Goal: Transaction & Acquisition: Purchase product/service

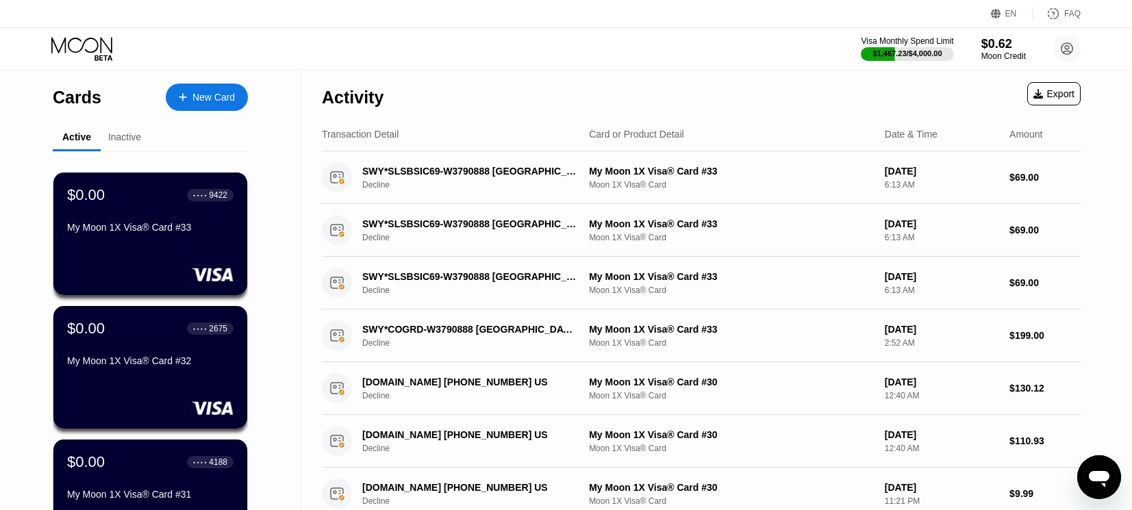
click at [214, 89] on div "New Card" at bounding box center [207, 97] width 82 height 27
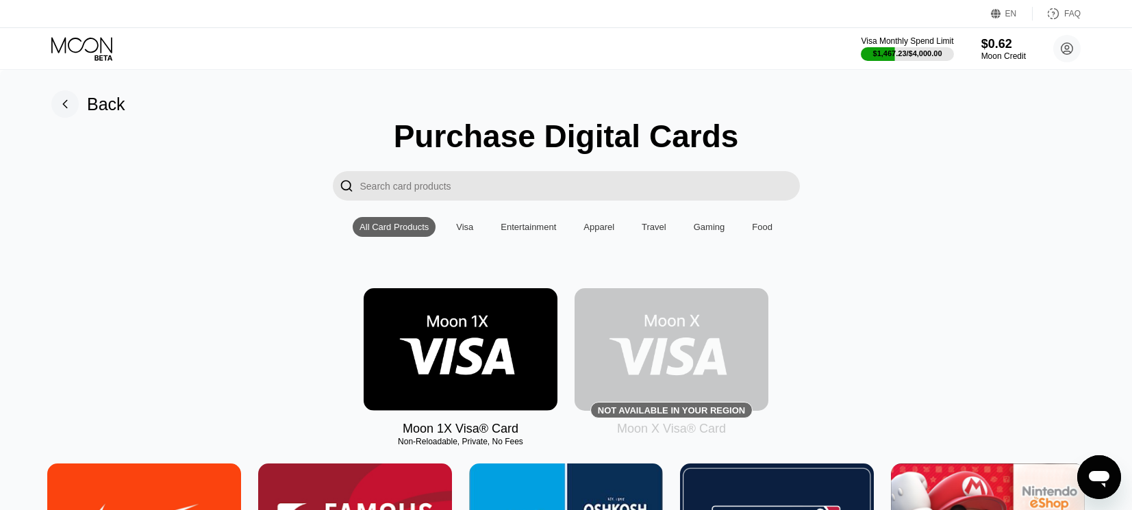
scroll to position [137, 0]
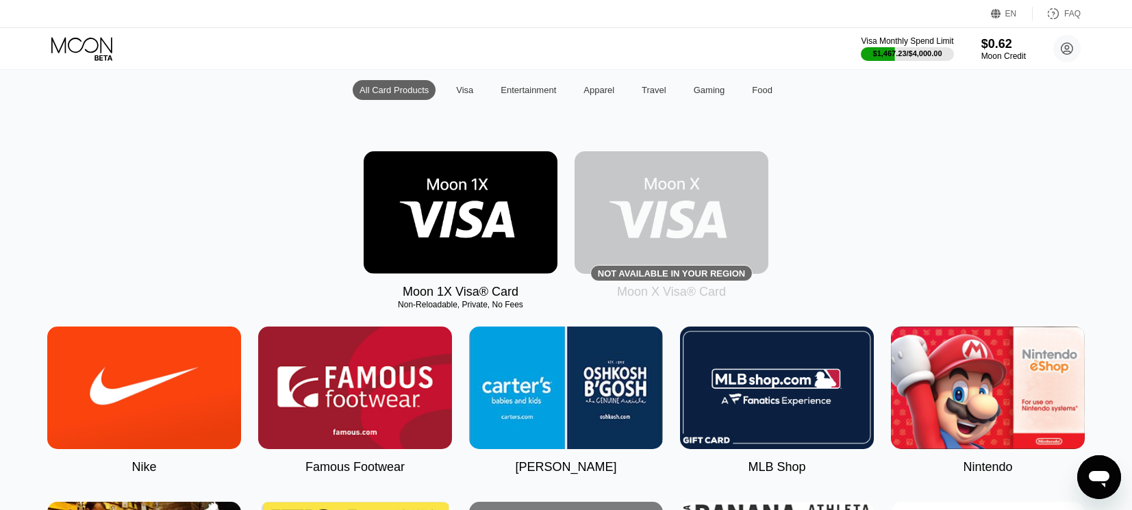
click at [430, 224] on img at bounding box center [461, 212] width 194 height 123
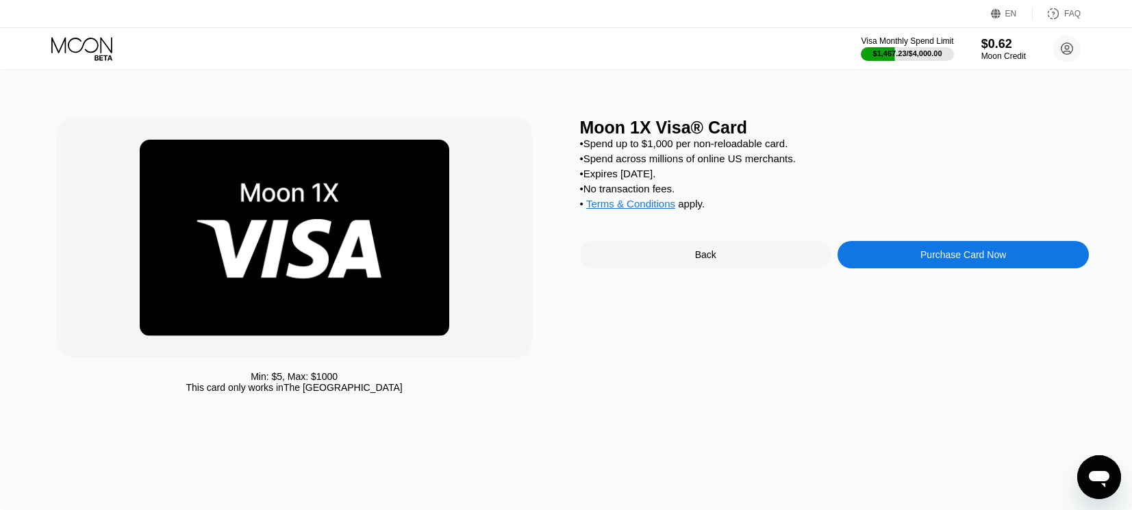
click at [929, 260] on div "Purchase Card Now" at bounding box center [963, 254] width 86 height 11
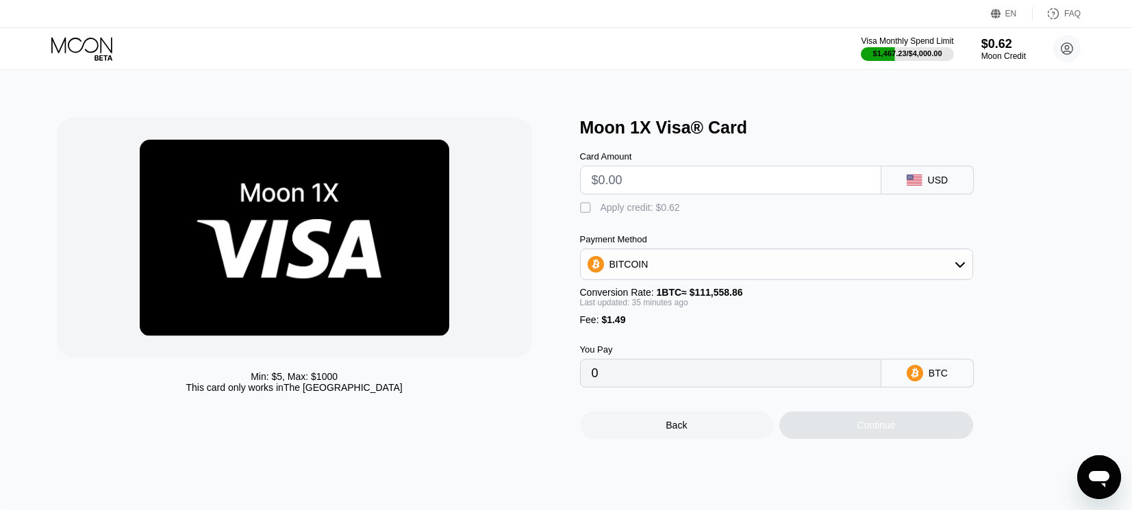
click at [701, 187] on input "text" at bounding box center [730, 179] width 278 height 27
type input "$5"
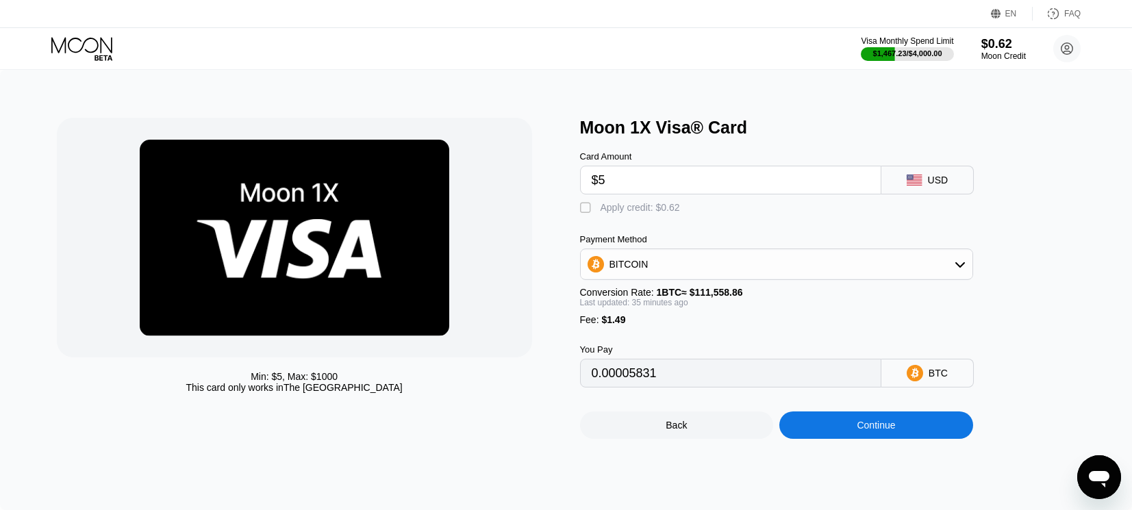
type input "0.00005831"
type input "$598"
type input "0.00538534"
type input "$598"
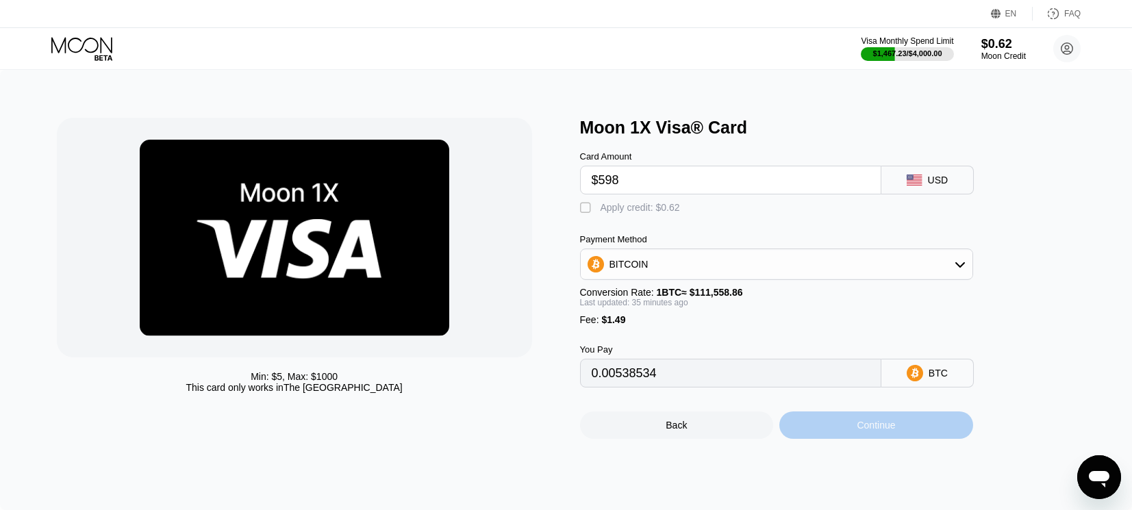
click at [827, 439] on div "Continue" at bounding box center [876, 424] width 194 height 27
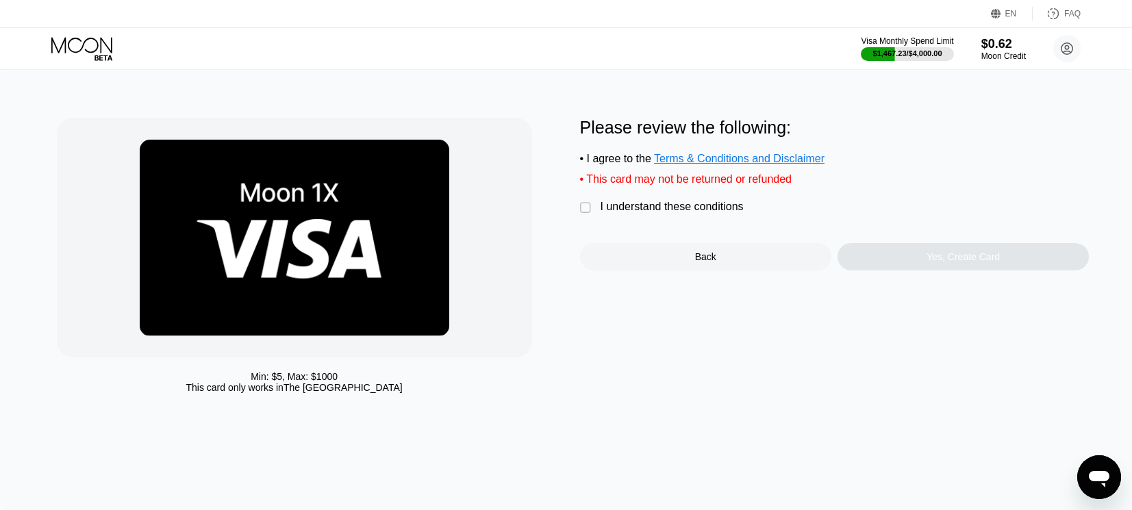
click at [584, 215] on div "" at bounding box center [587, 208] width 14 height 14
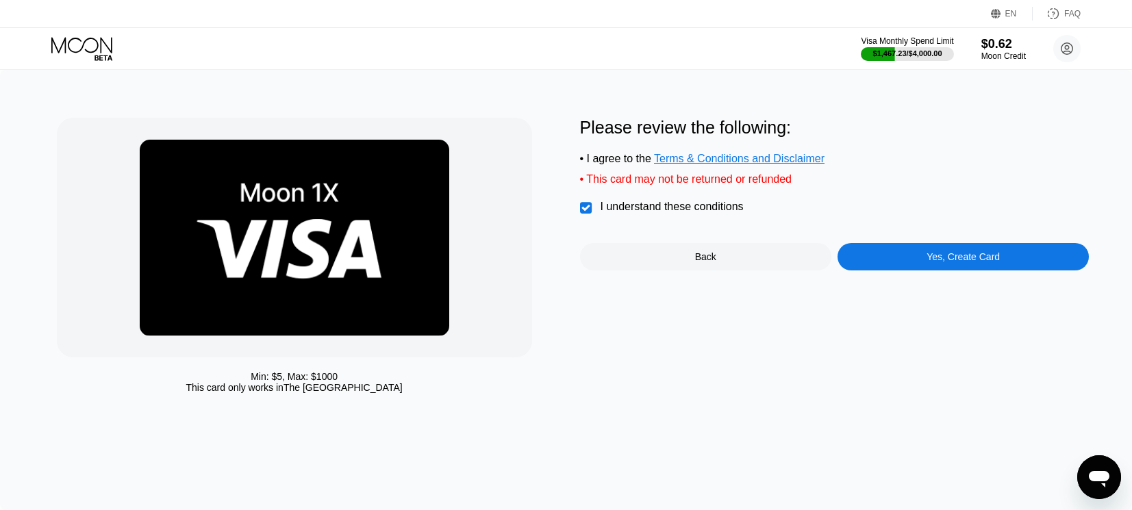
click at [901, 281] on div "Please review the following: • I agree to the Terms & Conditions and Disclaimer…" at bounding box center [834, 259] width 509 height 282
click at [897, 266] on div "Yes, Create Card" at bounding box center [962, 256] width 251 height 27
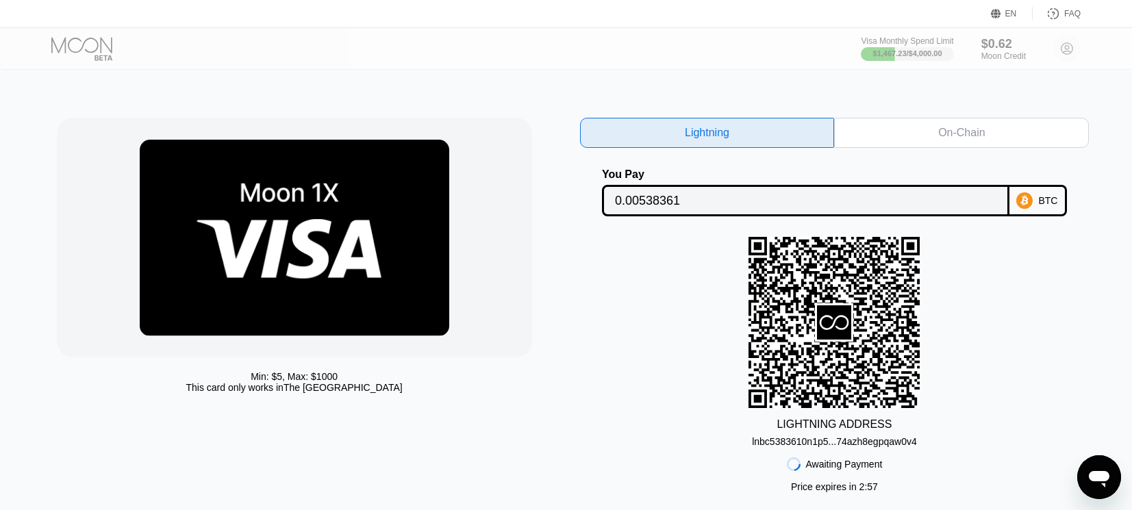
click at [914, 136] on div "On-Chain" at bounding box center [961, 133] width 255 height 30
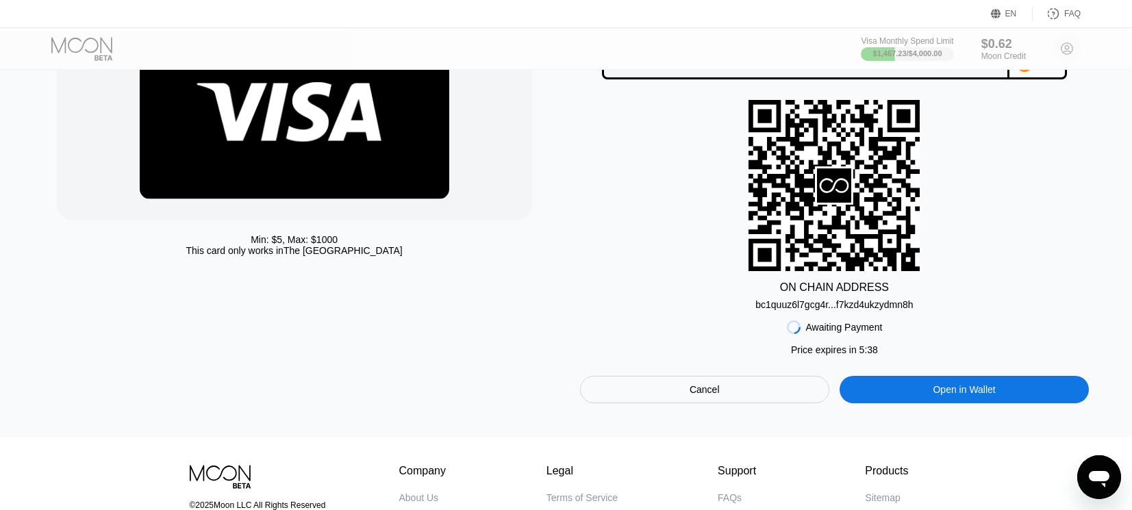
scroll to position [68, 0]
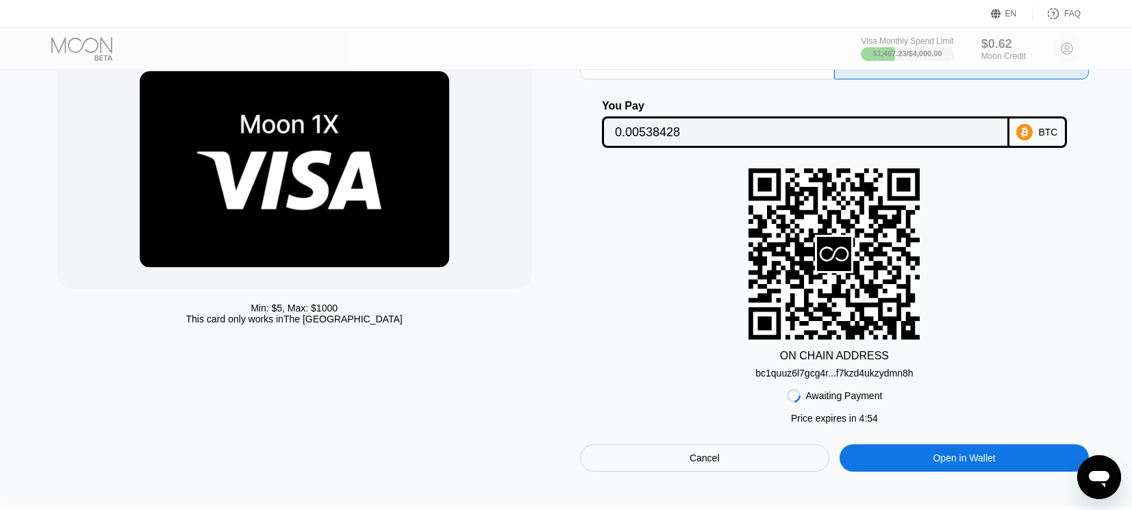
click at [697, 464] on div "Cancel" at bounding box center [704, 458] width 30 height 12
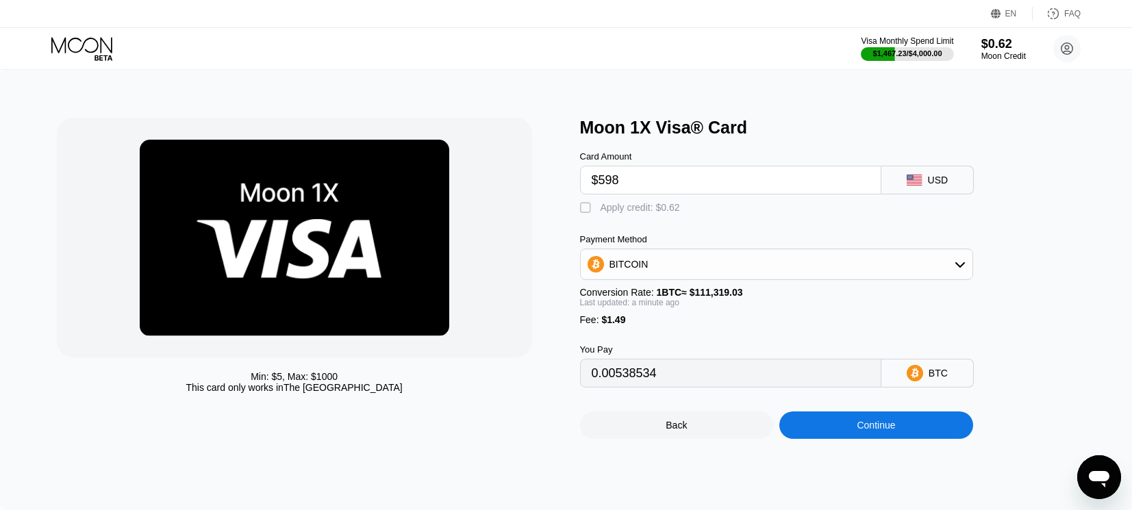
click at [702, 268] on div "BITCOIN" at bounding box center [777, 264] width 392 height 27
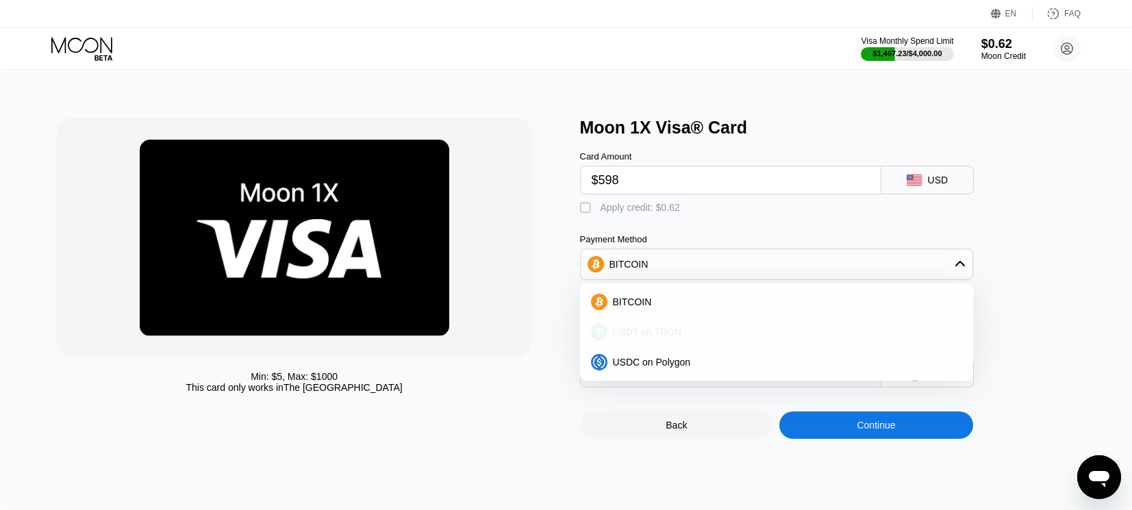
click at [635, 338] on span "USDT on TRON" at bounding box center [647, 332] width 69 height 11
type input "605.55"
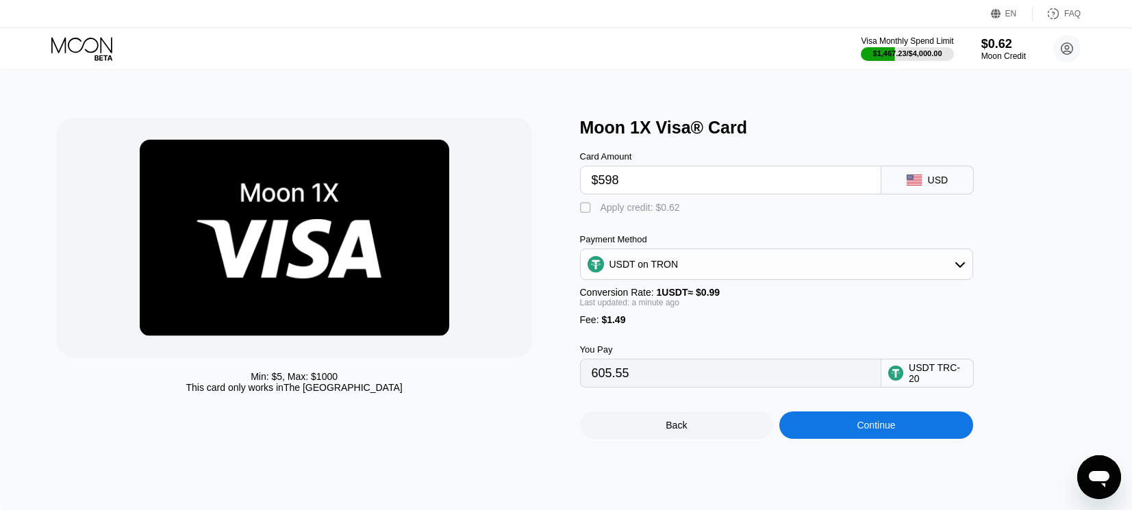
click at [193, 57] on div "Visa Monthly Spend Limit $1,467.23 / $4,000.00 $0.62 Moon Credit hickslamont20@…" at bounding box center [566, 48] width 1132 height 41
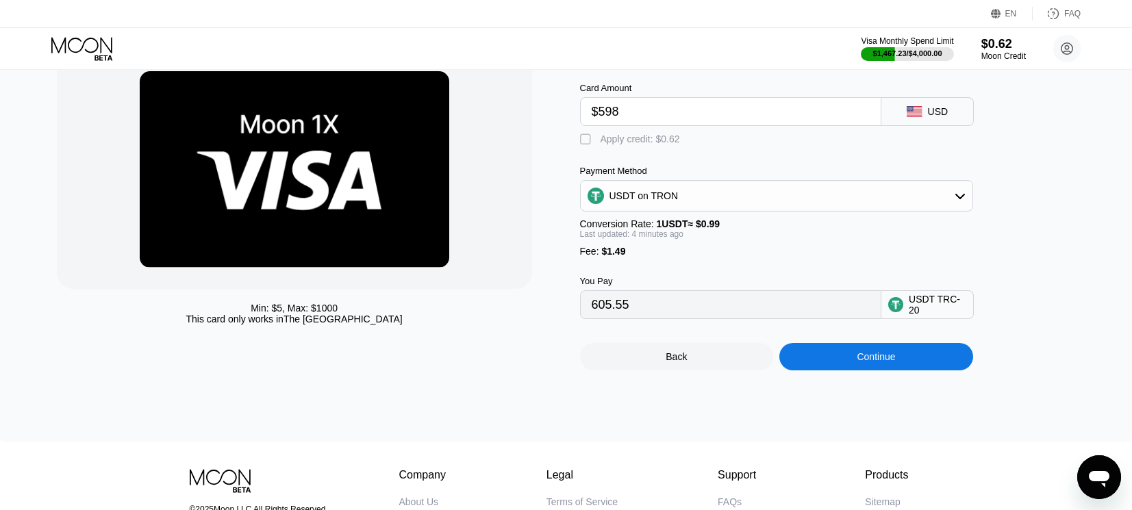
click at [676, 416] on div "Min: $ 5 , Max: $ 1000 This card only works in The United States Moon 1X Visa® …" at bounding box center [566, 221] width 1132 height 440
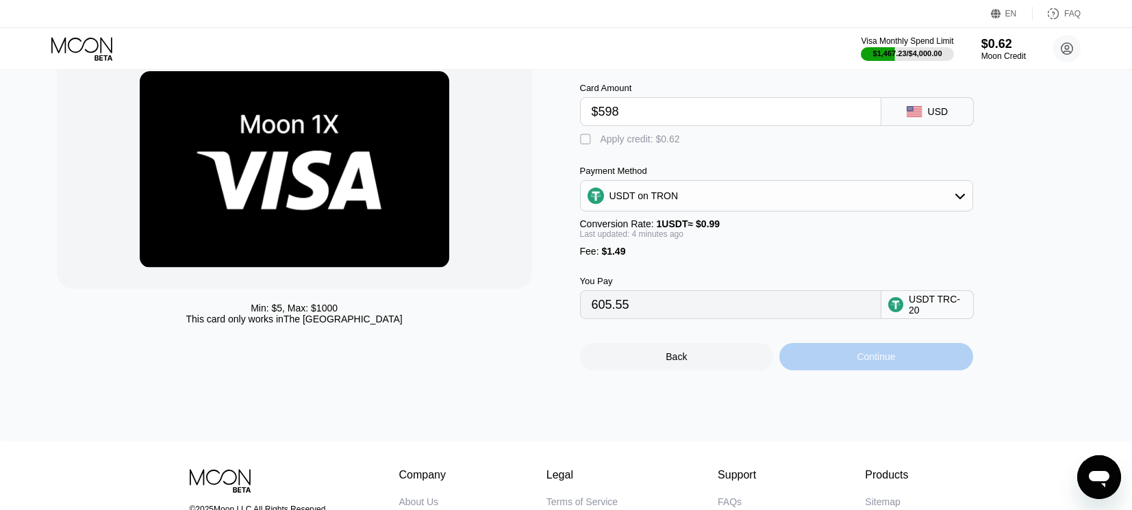
click at [868, 362] on div "Continue" at bounding box center [875, 356] width 38 height 11
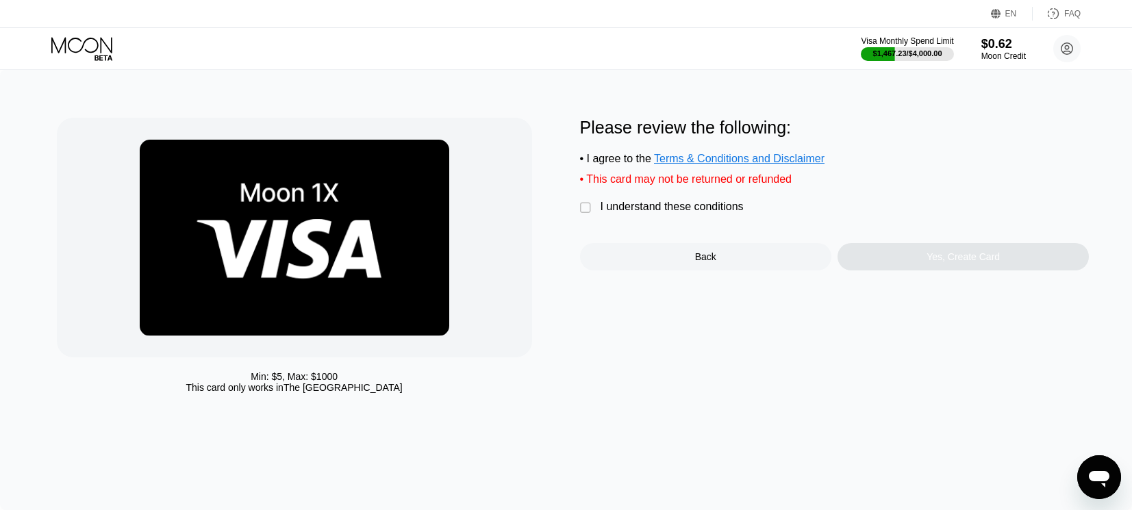
click at [584, 212] on div "" at bounding box center [587, 208] width 14 height 14
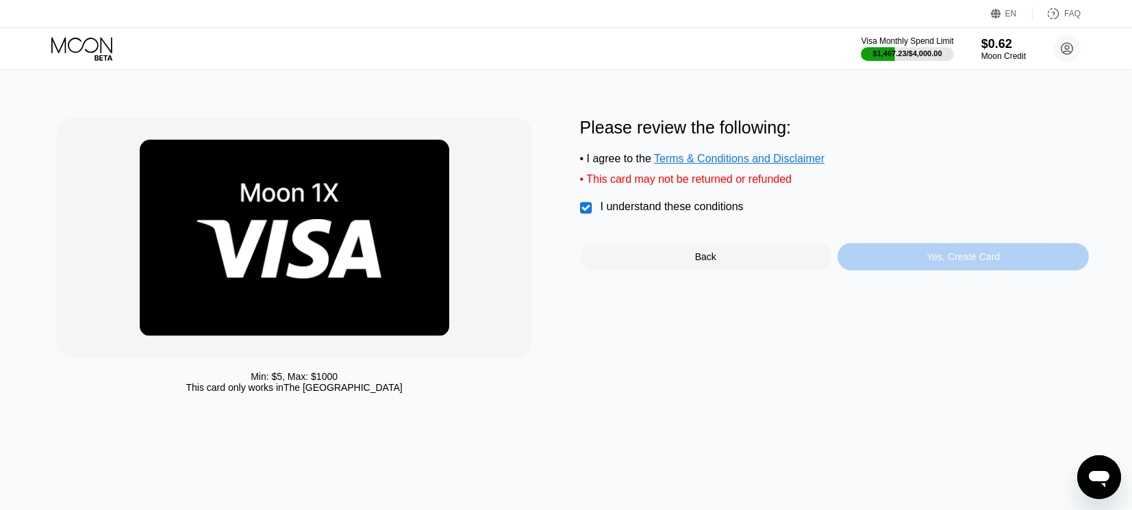
click at [876, 267] on div "Yes, Create Card" at bounding box center [962, 256] width 251 height 27
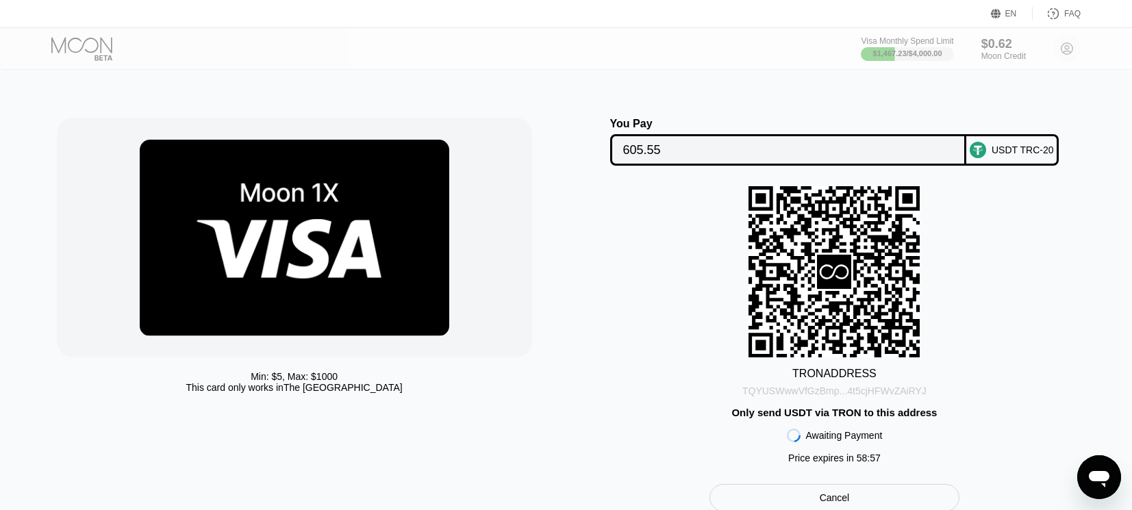
click at [787, 396] on div "TQYUSWwwVfGzBmp...4t5cjHFWvZAiRYJ" at bounding box center [834, 390] width 184 height 11
click at [1074, 259] on div "TRON ADDRESS TQYUSWwwVfGzBmp...4t5cjHFWvZAiRYJ Only send USDT via TRON to this …" at bounding box center [834, 328] width 509 height 284
click at [637, 466] on div "TRON ADDRESS TQYUSWwwVfGzBmp...4t5cjHFWvZAiRYJ Only send USDT via TRON to this …" at bounding box center [834, 328] width 509 height 284
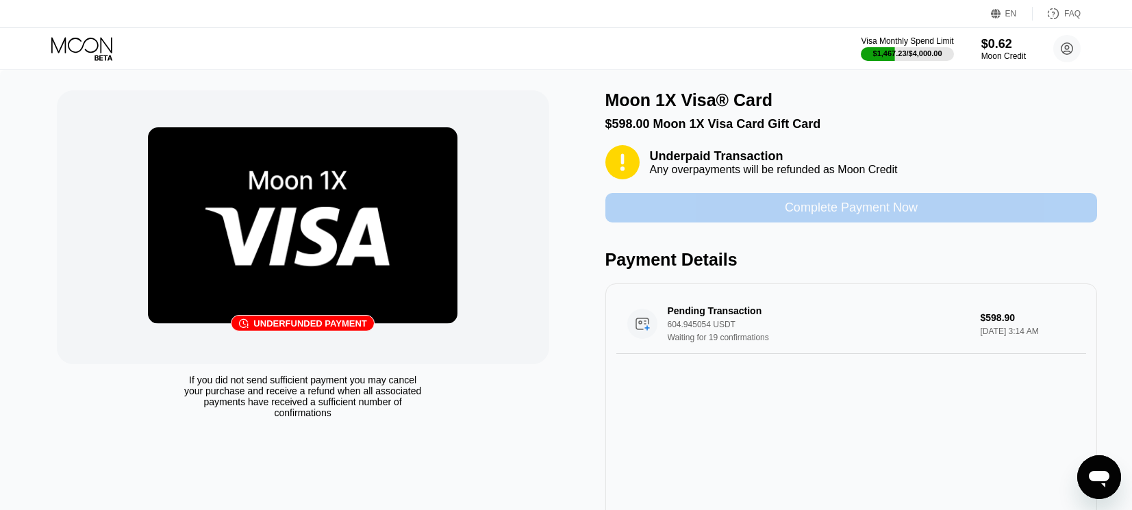
click at [793, 214] on div "Complete Payment Now" at bounding box center [851, 208] width 133 height 16
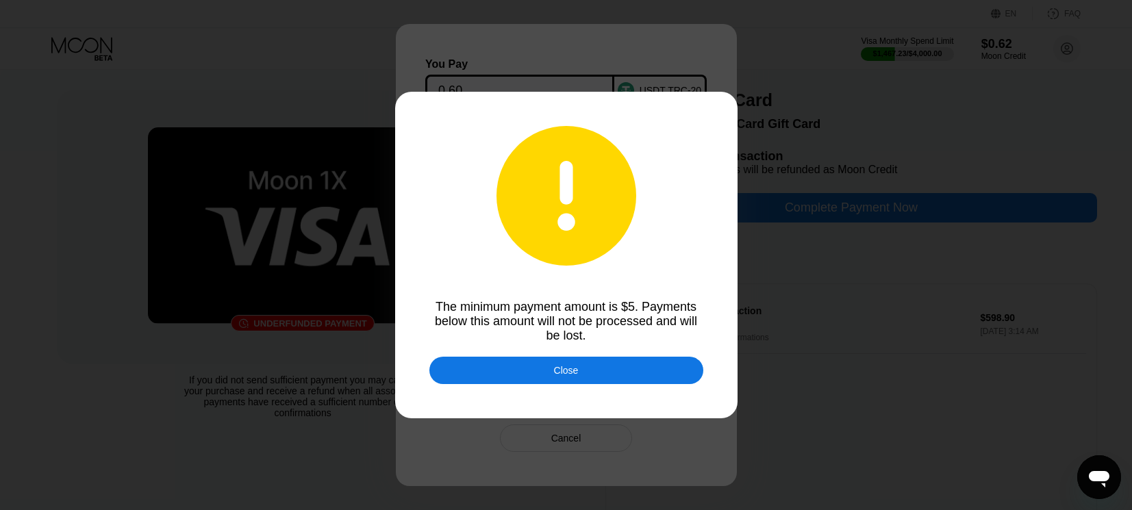
click at [589, 376] on div "Close" at bounding box center [566, 370] width 274 height 27
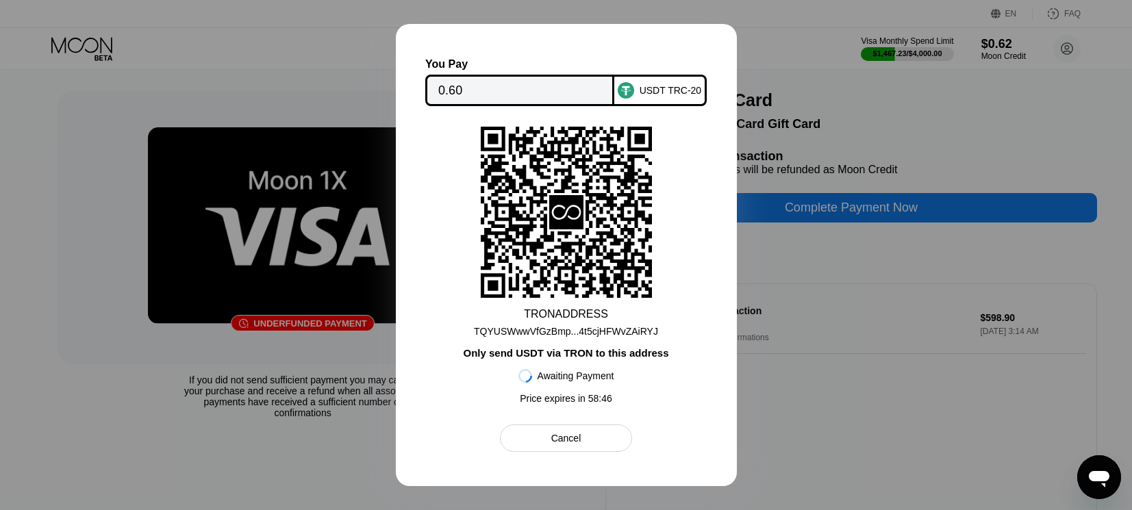
click at [846, 403] on div at bounding box center [566, 255] width 1132 height 510
click at [598, 334] on div "TQYUSWwwVfGzBmp...4t5cjHFWvZAiRYJ" at bounding box center [566, 331] width 184 height 11
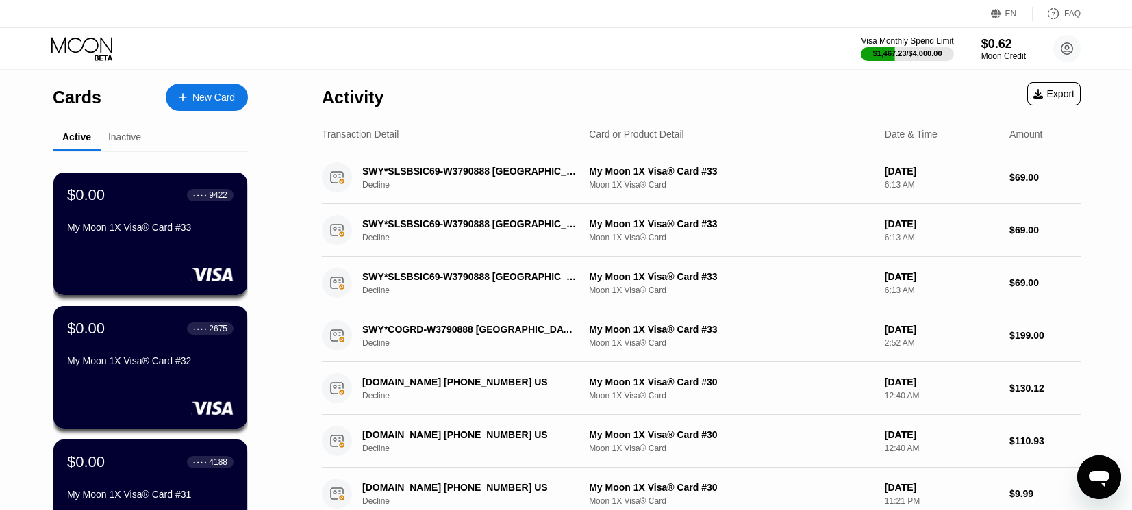
click at [260, 335] on div "Cards New Card Active Inactive $0.00 ● ● ● ● 9422 My Moon 1X Visa® Card #33 $0.…" at bounding box center [150, 486] width 301 height 833
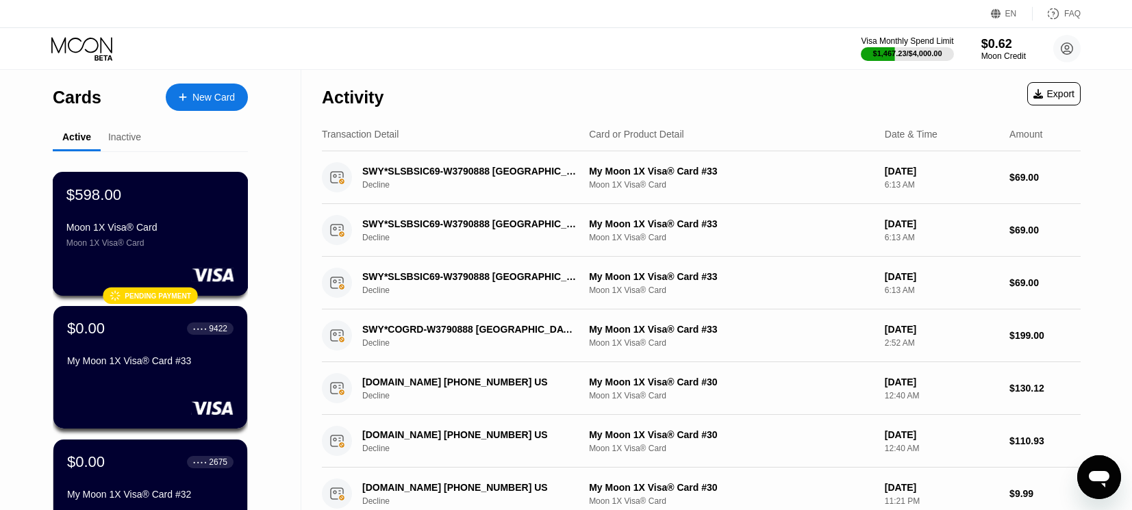
click at [169, 244] on div "Moon 1X Visa® Card Moon 1X Visa® Card" at bounding box center [150, 235] width 168 height 26
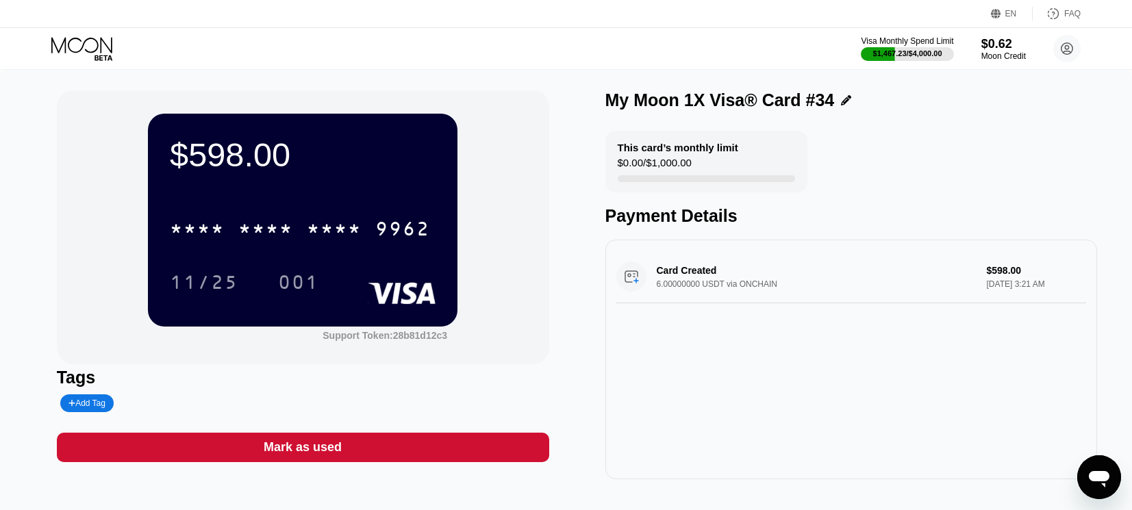
click at [419, 201] on div "$598.00 * * * * * * * * * * * * 9962 11/25 001" at bounding box center [302, 220] width 309 height 212
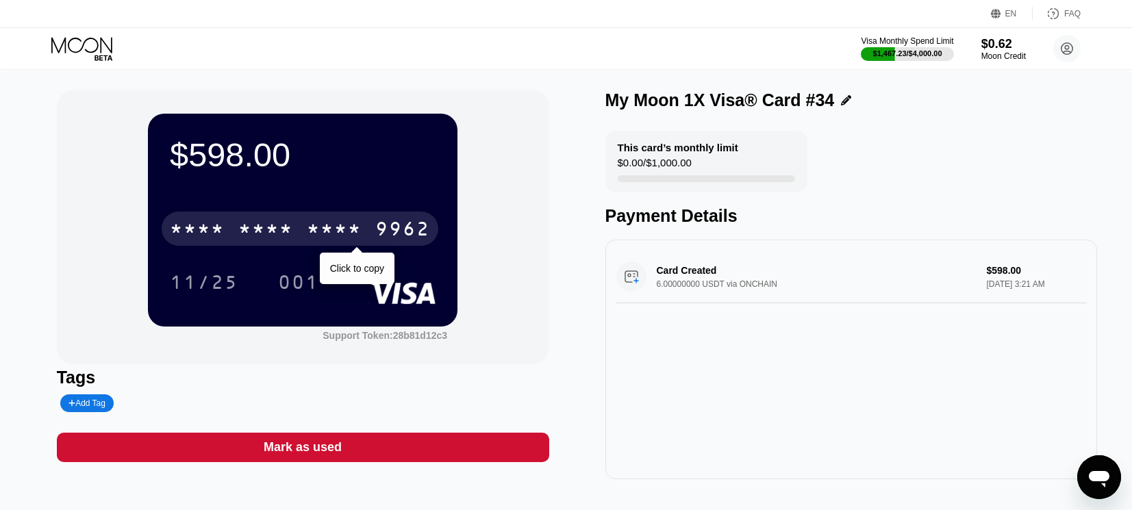
click at [302, 231] on div "* * * * * * * * * * * * 9962" at bounding box center [300, 229] width 277 height 34
click at [208, 238] on div "4513" at bounding box center [197, 231] width 55 height 22
